Goal: Information Seeking & Learning: Learn about a topic

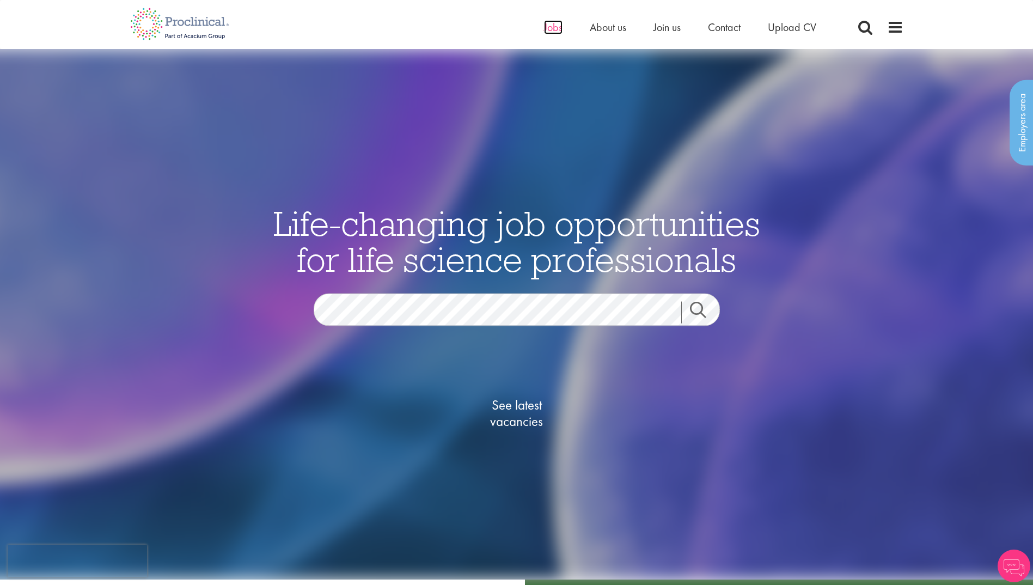
click at [553, 29] on span "Jobs" at bounding box center [553, 27] width 19 height 14
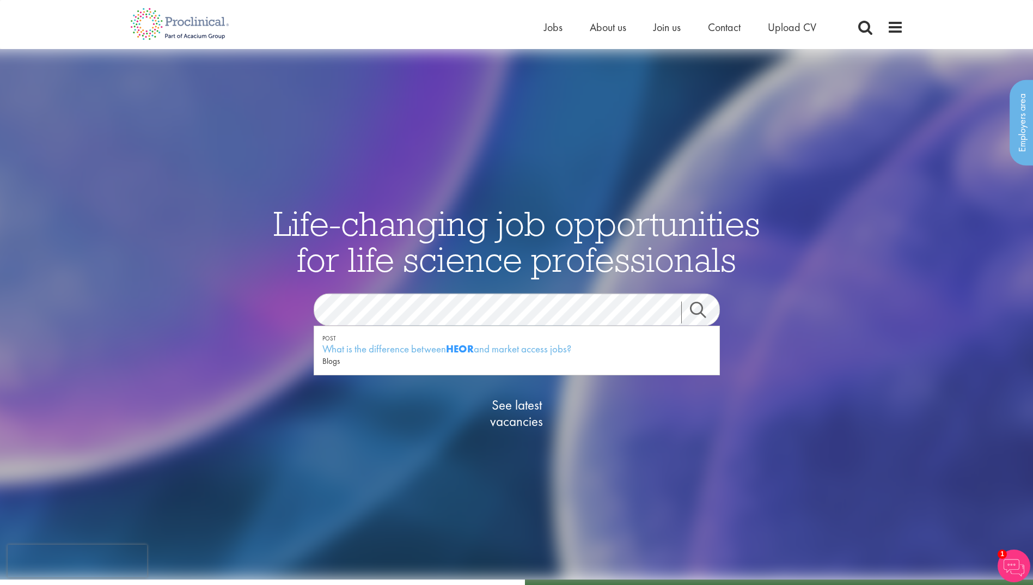
click at [699, 305] on link "Search" at bounding box center [704, 312] width 47 height 22
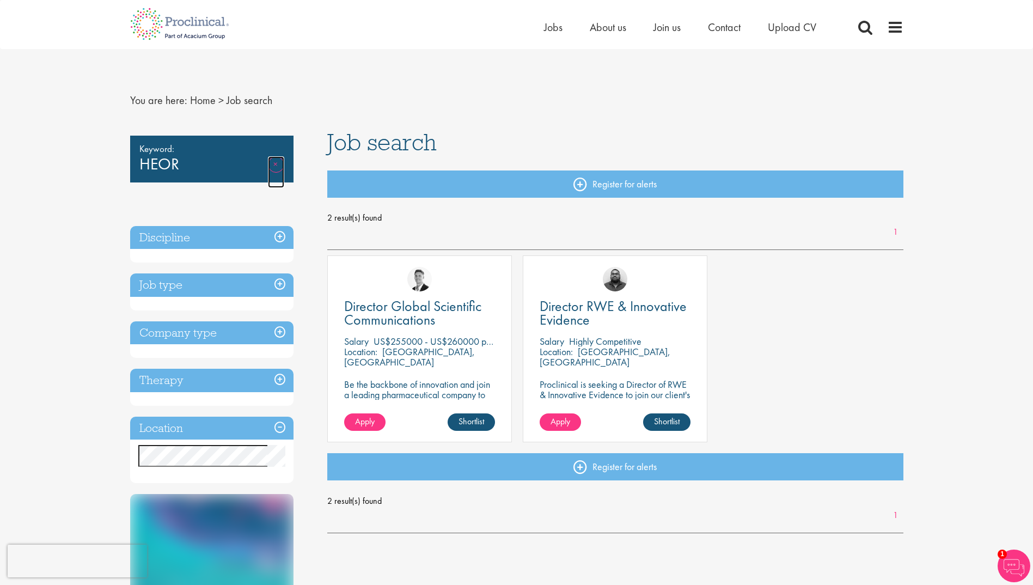
click at [274, 158] on link "Remove" at bounding box center [276, 172] width 16 height 32
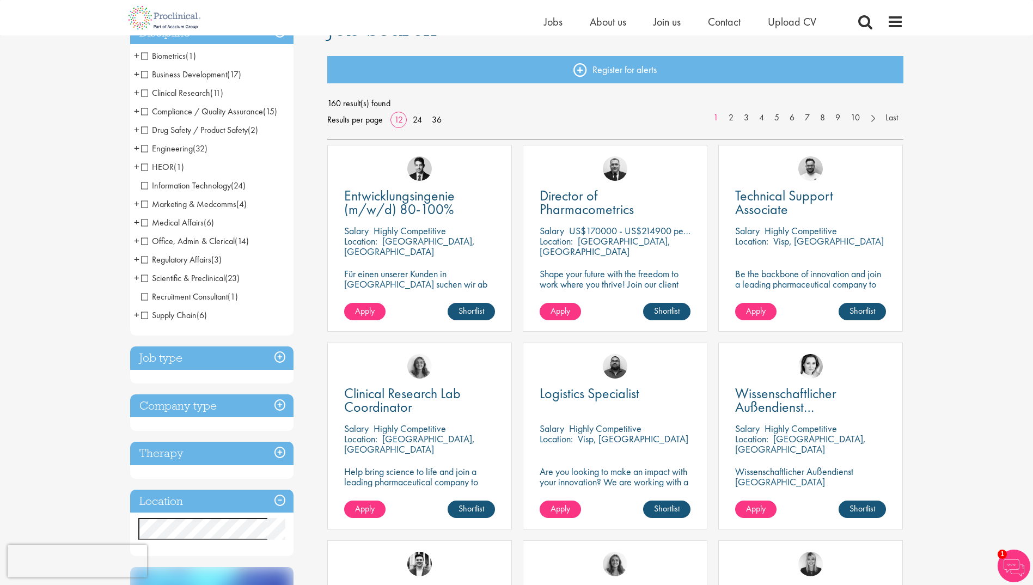
scroll to position [102, 0]
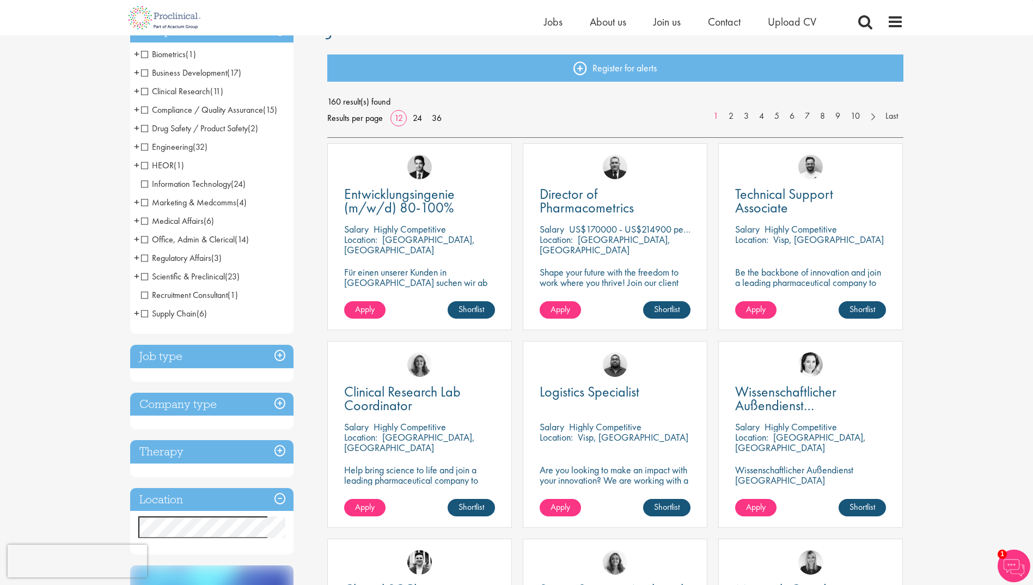
click at [143, 167] on span "HEOR" at bounding box center [157, 165] width 33 height 11
